Goal: Information Seeking & Learning: Learn about a topic

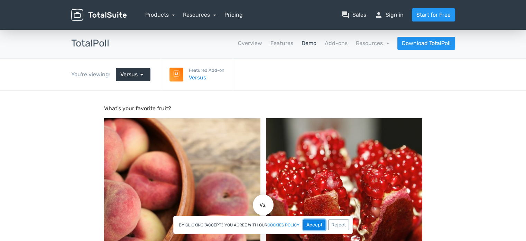
click at [319, 225] on button "Accept" at bounding box center [315, 224] width 22 height 11
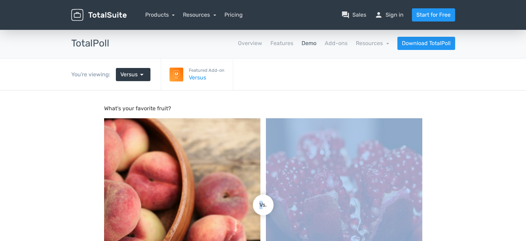
drag, startPoint x: 263, startPoint y: 202, endPoint x: 292, endPoint y: 203, distance: 29.4
click at [292, 203] on div "Peach Pomegranate Vs." at bounding box center [263, 204] width 324 height 179
click at [471, 178] on body "What's your favorite fruit? [GEOGRAPHIC_DATA] Pomegranate Vs. Results Vote" at bounding box center [263, 221] width 526 height 262
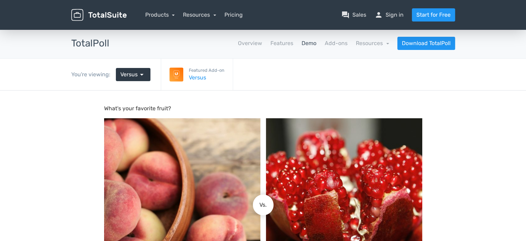
scroll to position [104, 0]
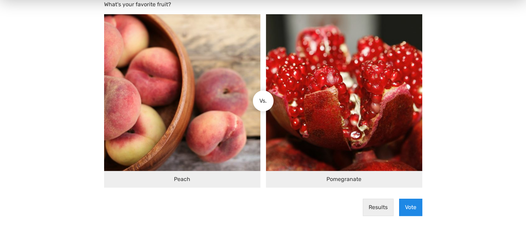
click at [403, 207] on button "Vote" at bounding box center [410, 207] width 23 height 17
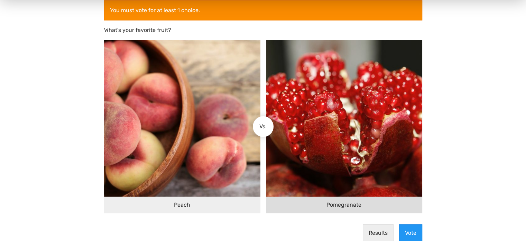
click at [299, 146] on img at bounding box center [344, 118] width 156 height 156
click at [269, 127] on input "Pomegranate" at bounding box center [269, 127] width 0 height 0
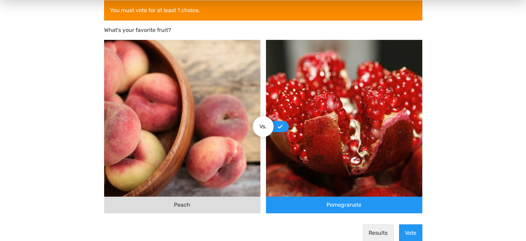
click at [174, 151] on img at bounding box center [182, 118] width 156 height 156
click at [258, 127] on input "Peach" at bounding box center [258, 127] width 0 height 0
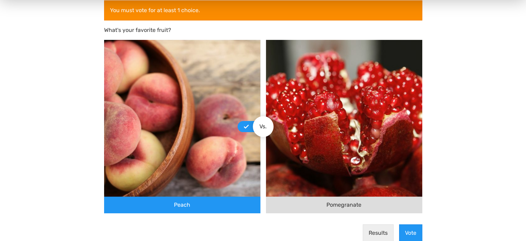
click at [298, 161] on img at bounding box center [344, 118] width 156 height 156
click at [269, 127] on input "Pomegranate" at bounding box center [269, 127] width 0 height 0
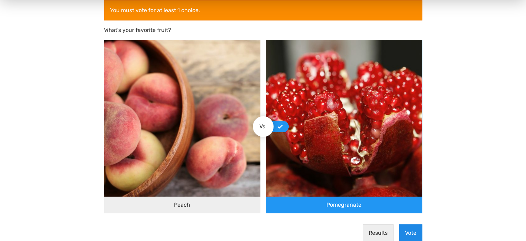
click at [411, 234] on button "Vote" at bounding box center [410, 232] width 23 height 17
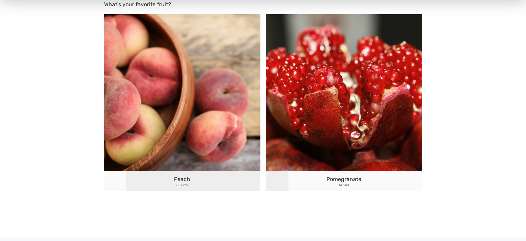
click at [213, 130] on img at bounding box center [182, 93] width 156 height 156
click at [210, 151] on img at bounding box center [182, 93] width 156 height 156
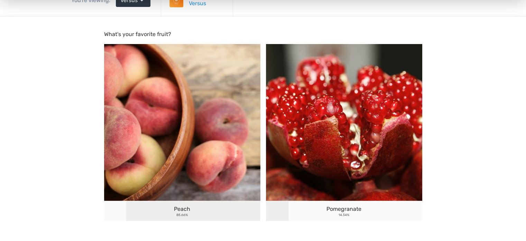
scroll to position [35, 0]
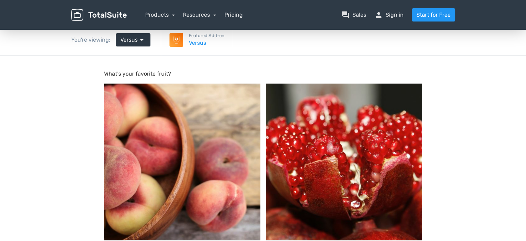
click at [288, 164] on img at bounding box center [344, 161] width 156 height 156
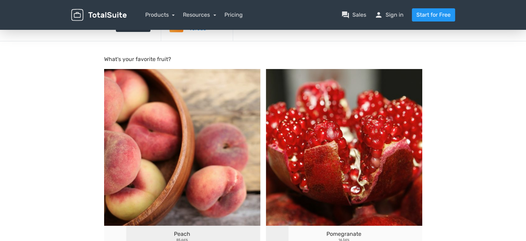
scroll to position [0, 0]
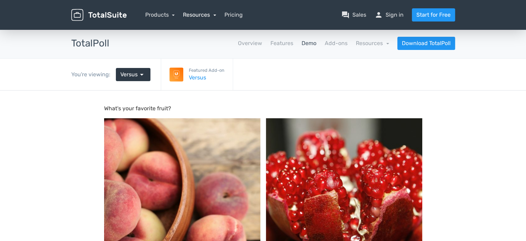
click at [203, 14] on link "Resources" at bounding box center [199, 14] width 33 height 7
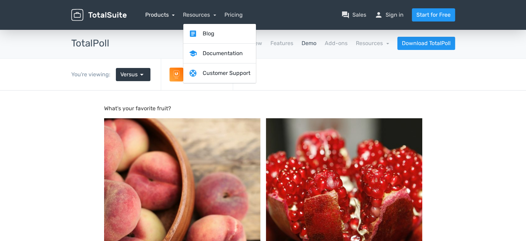
click at [153, 12] on link "Products" at bounding box center [160, 14] width 30 height 7
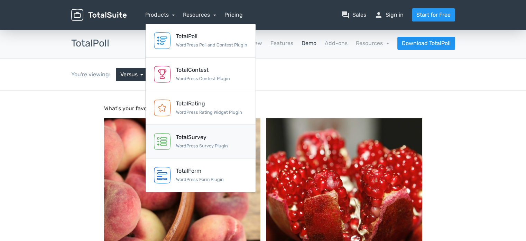
click at [208, 147] on small "WordPress Survey Plugin" at bounding box center [202, 145] width 52 height 5
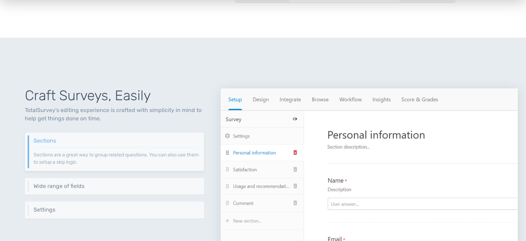
scroll to position [277, 0]
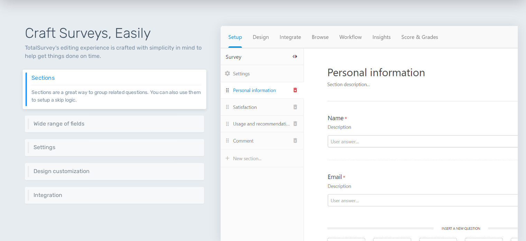
click at [237, 108] on img at bounding box center [369, 134] width 297 height 217
click at [83, 123] on h6 "Wide range of fields" at bounding box center [116, 123] width 170 height 6
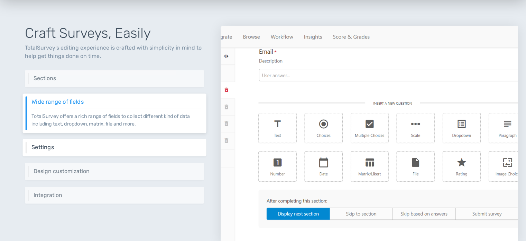
click at [94, 141] on div "Settings Control different aspects of your survey via a set of settings like we…" at bounding box center [115, 147] width 184 height 17
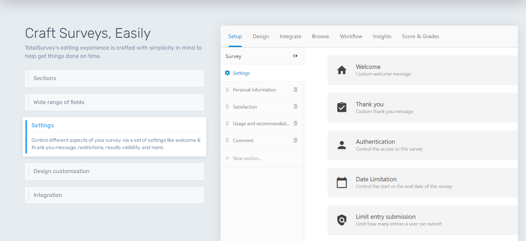
click at [108, 160] on div "Craft Surveys, Easily TotalSurvey's editing experience is crafted with simplici…" at bounding box center [114, 125] width 213 height 233
click at [83, 174] on p "Customize your survey to match your brand through various design controls." at bounding box center [116, 174] width 170 height 0
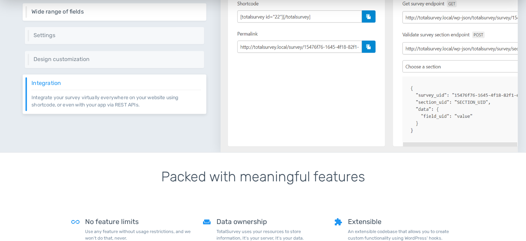
scroll to position [312, 0]
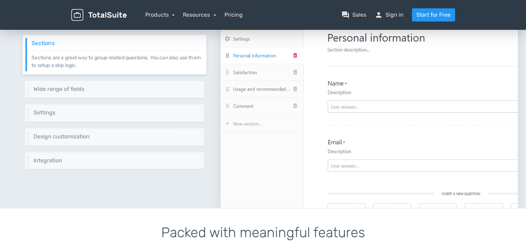
click at [73, 76] on div "Craft Surveys, Easily TotalSurvey's editing experience is crafted with simplici…" at bounding box center [114, 90] width 213 height 233
click at [77, 92] on div "Wide range of fields TotalSurvey offers a rich range of fields to collect diffe…" at bounding box center [115, 88] width 184 height 17
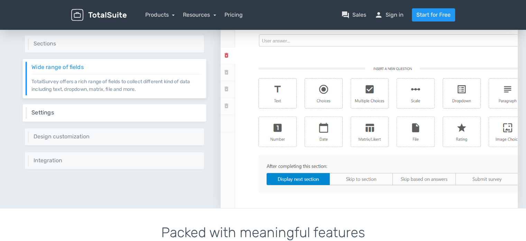
click at [75, 106] on div "Settings Control different aspects of your survey via a set of settings like we…" at bounding box center [115, 112] width 184 height 17
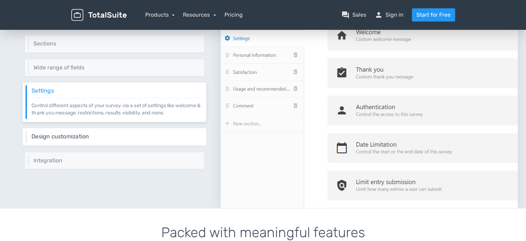
click at [79, 135] on h6 "Design customization" at bounding box center [116, 136] width 170 height 6
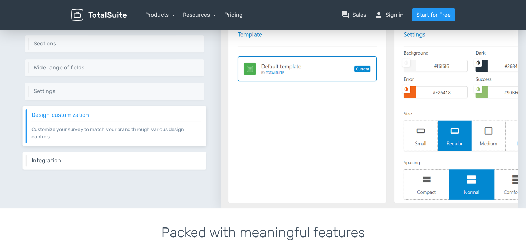
click at [71, 157] on h6 "Integration" at bounding box center [116, 160] width 170 height 6
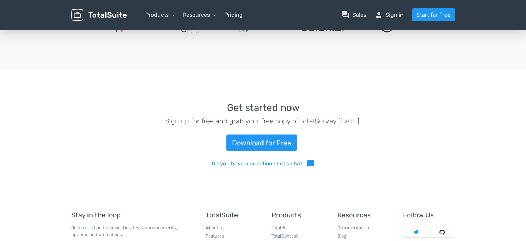
scroll to position [1160, 0]
